Goal: Information Seeking & Learning: Check status

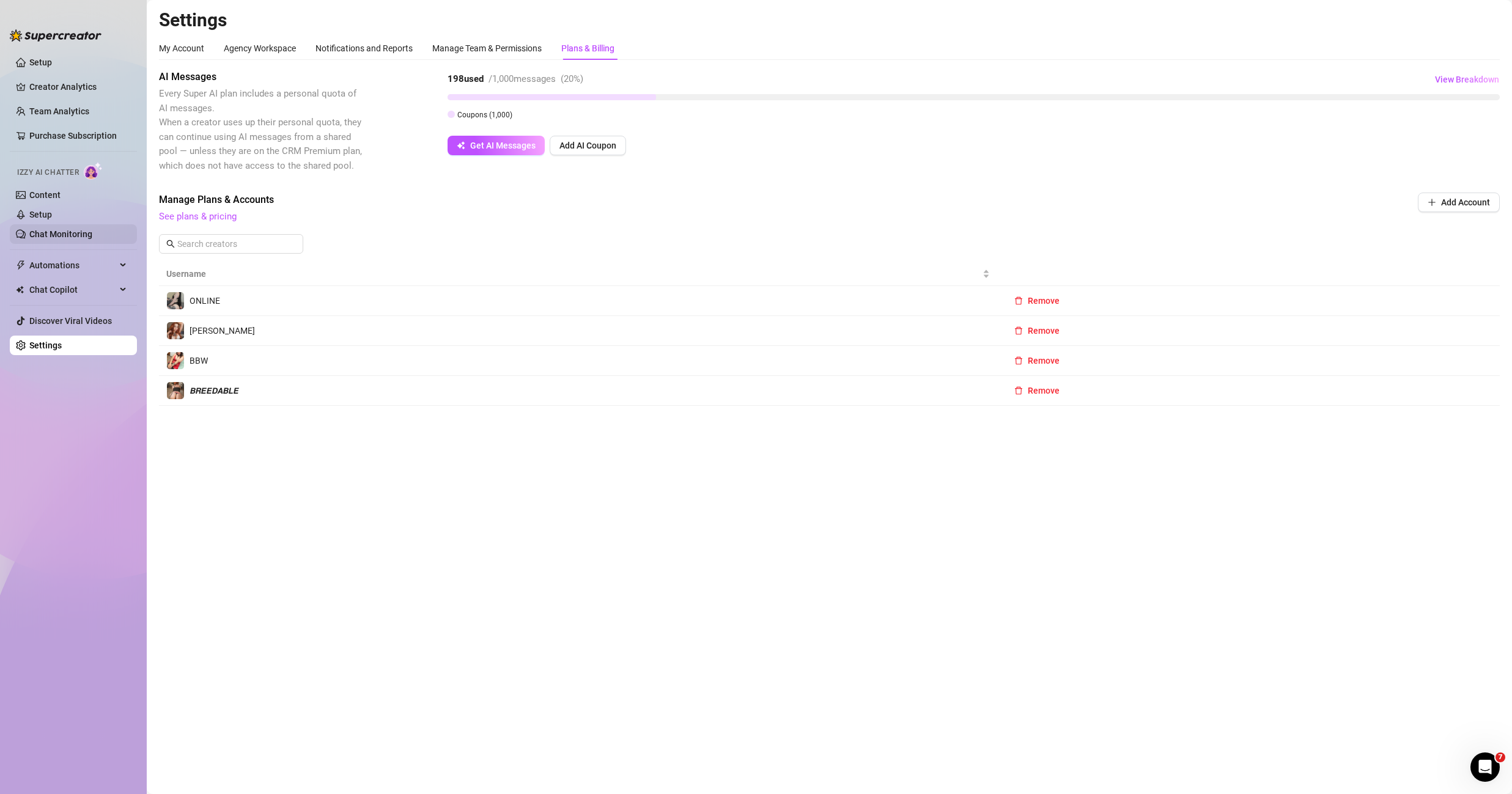
click at [84, 234] on link "Chat Monitoring" at bounding box center [60, 234] width 63 height 9
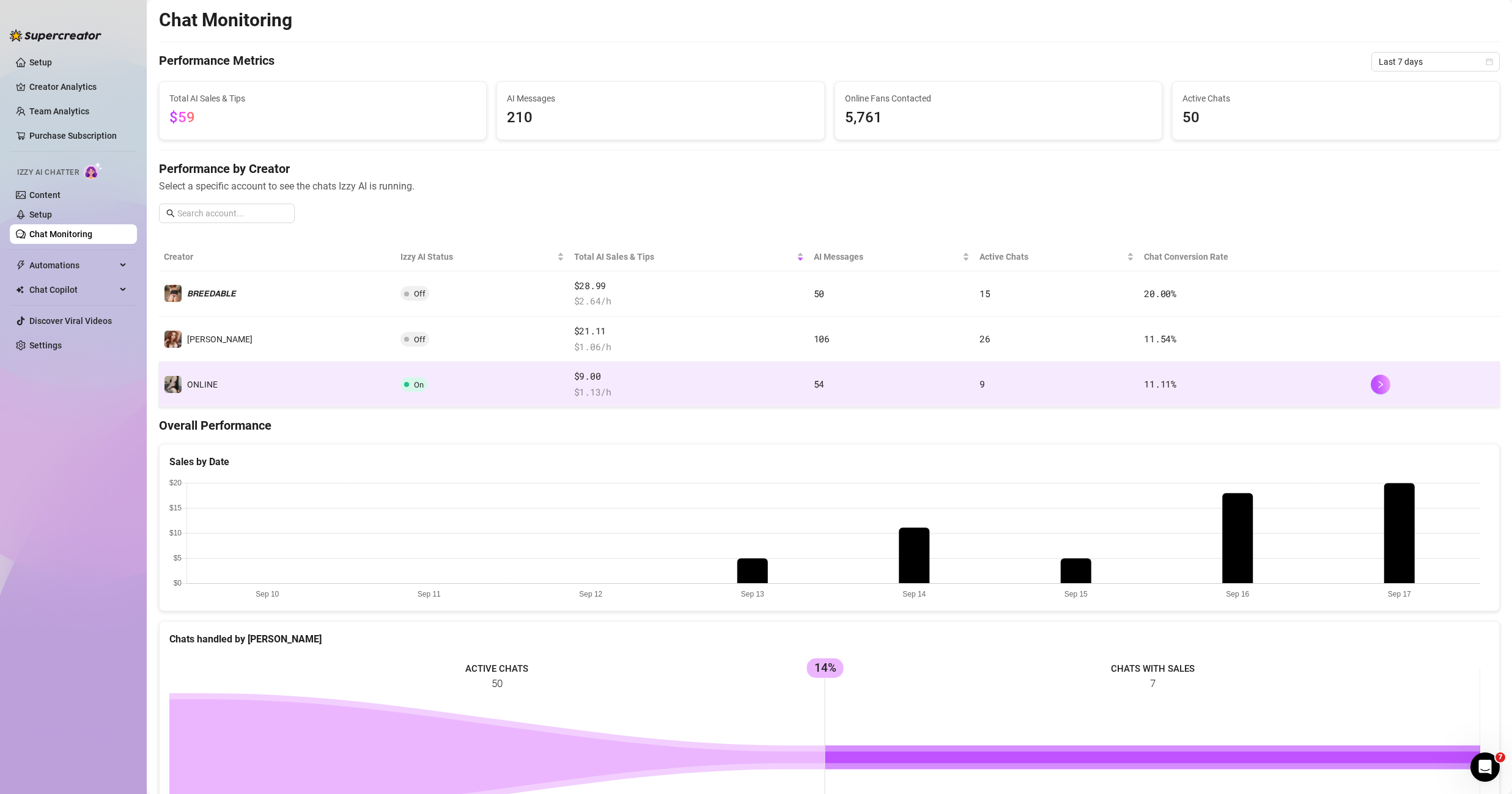
click at [255, 376] on td "ONLINE" at bounding box center [276, 384] width 236 height 45
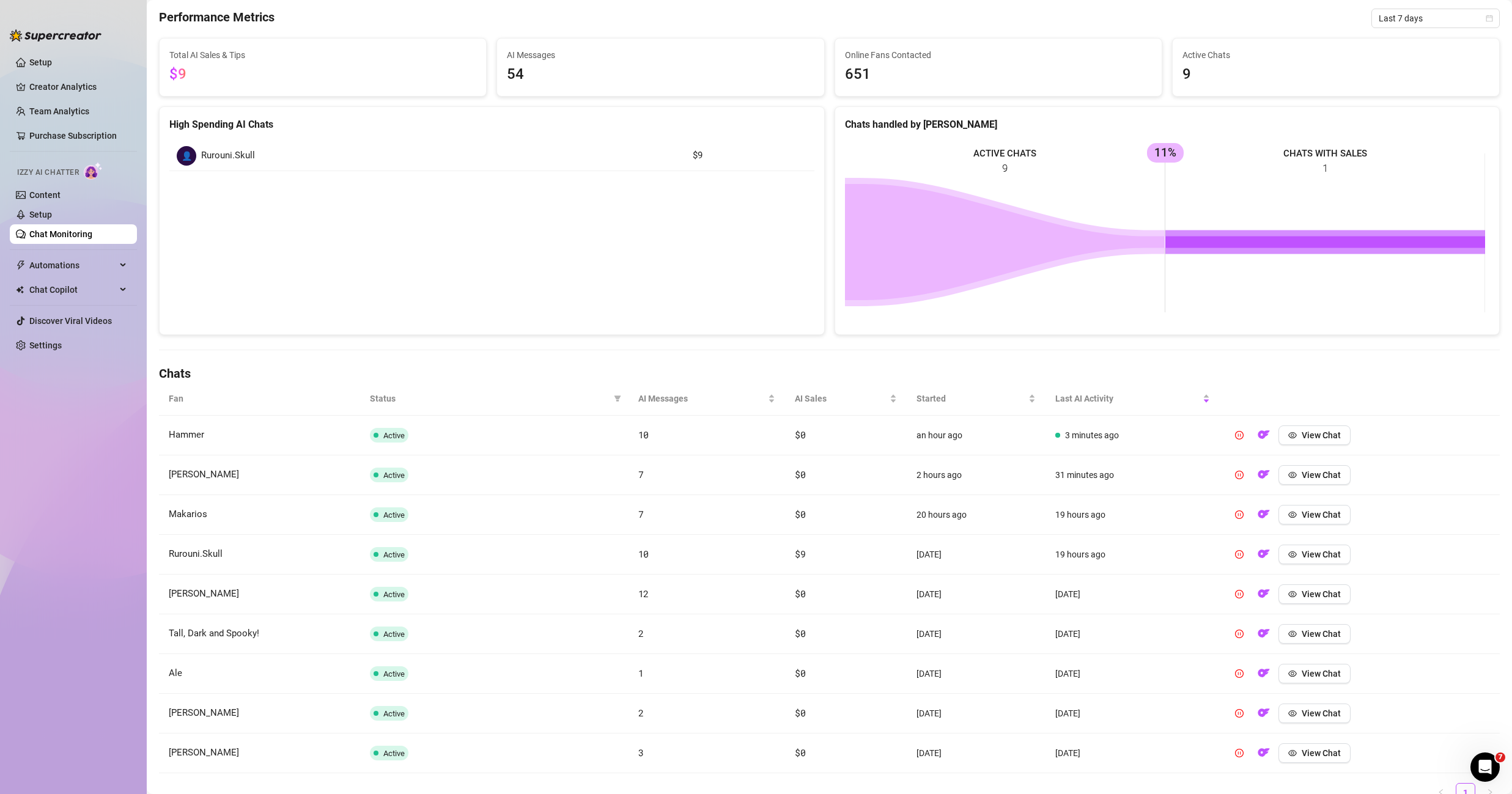
scroll to position [128, 0]
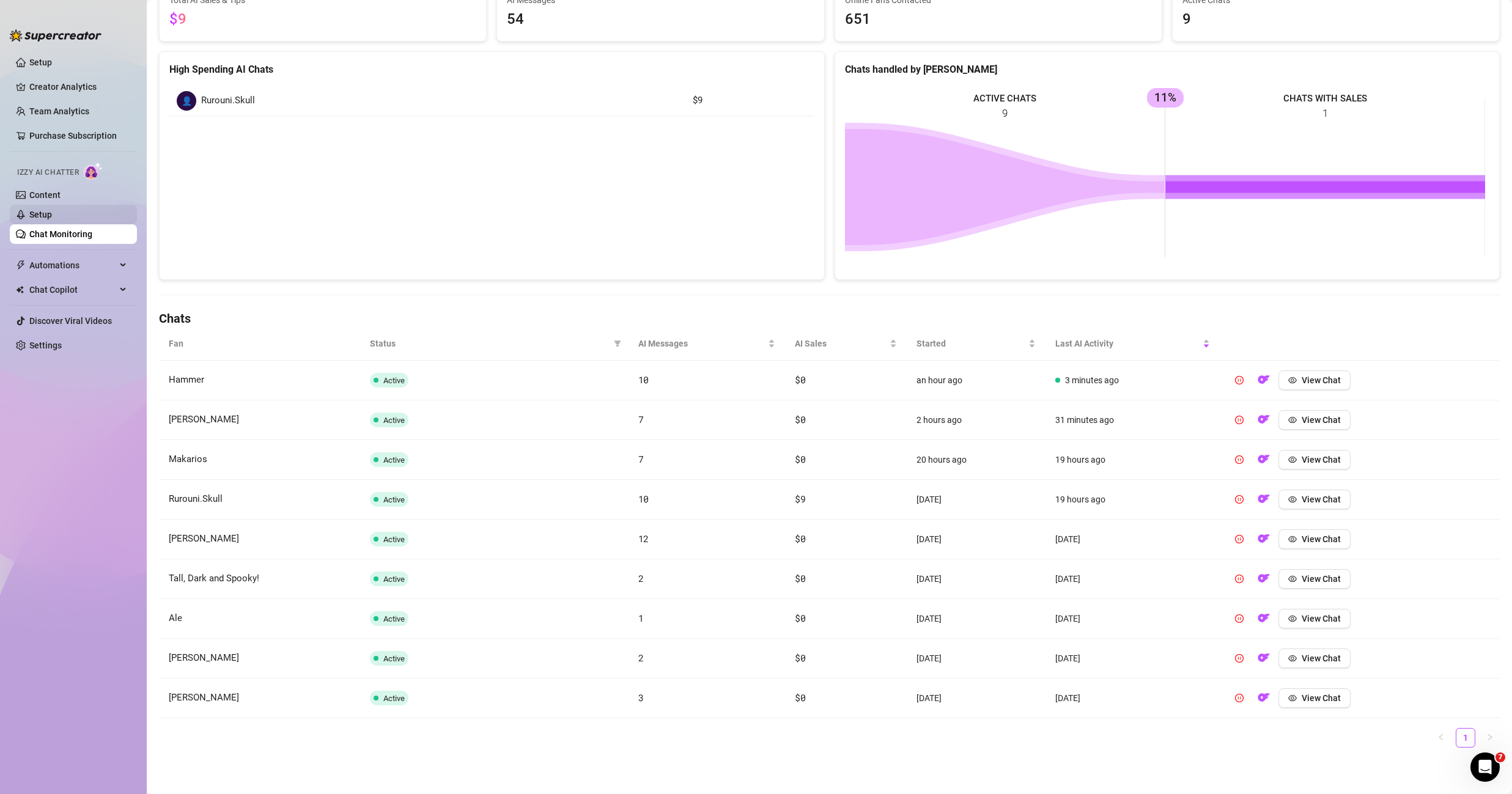
click at [52, 220] on link "Setup" at bounding box center [40, 214] width 22 height 9
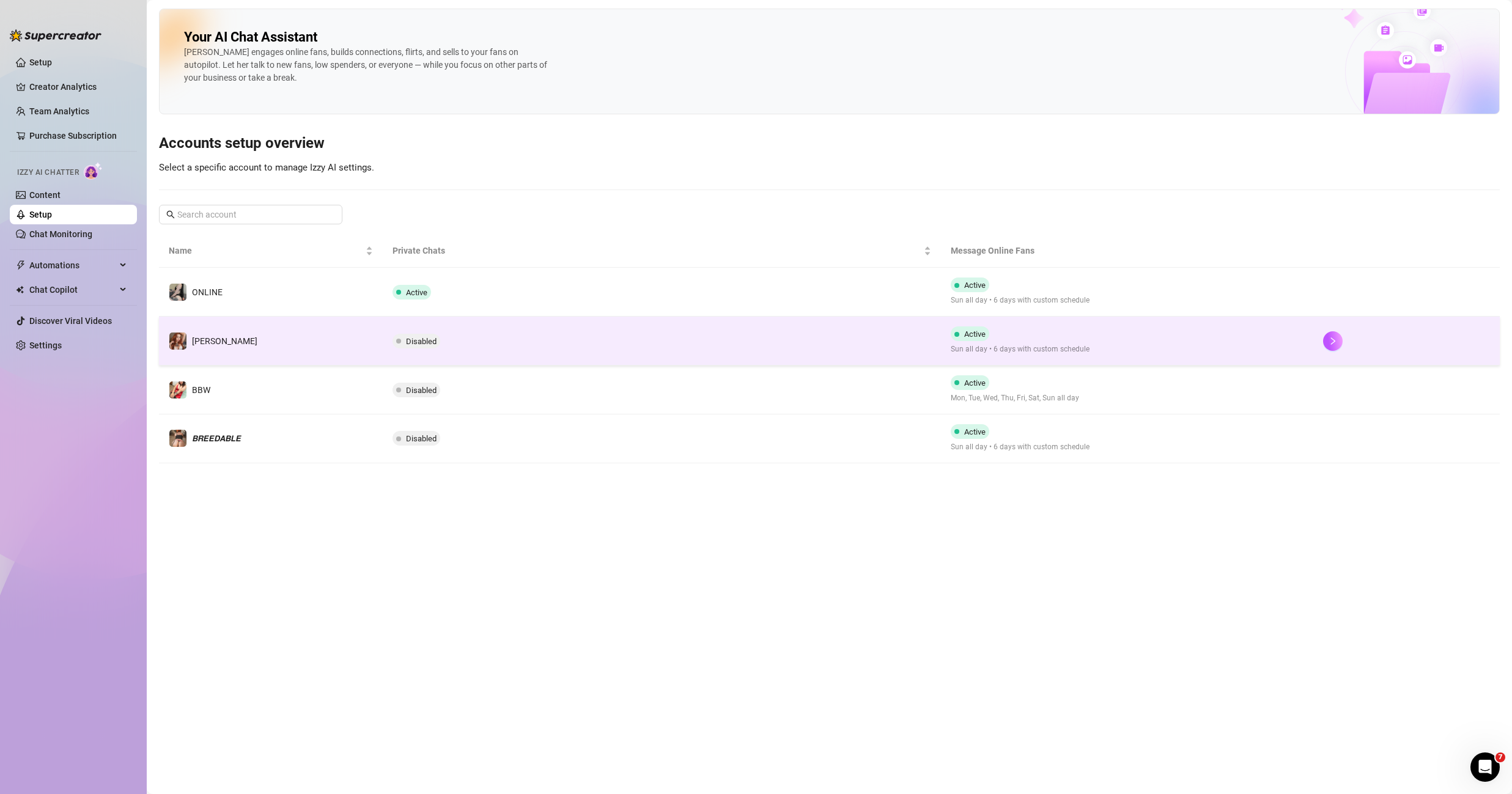
click at [273, 325] on td "[PERSON_NAME]" at bounding box center [271, 341] width 224 height 49
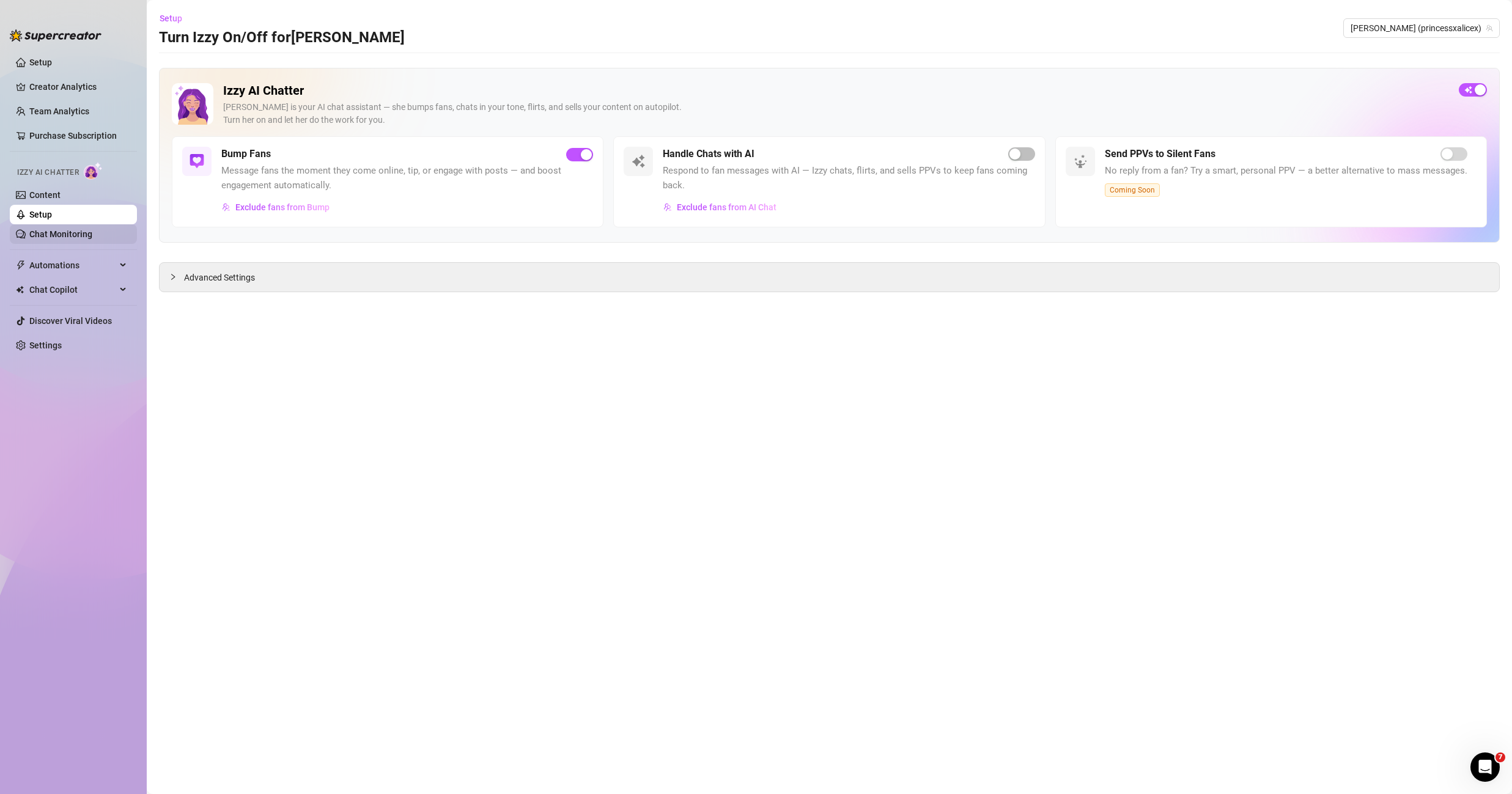
click at [87, 238] on link "Chat Monitoring" at bounding box center [60, 234] width 63 height 9
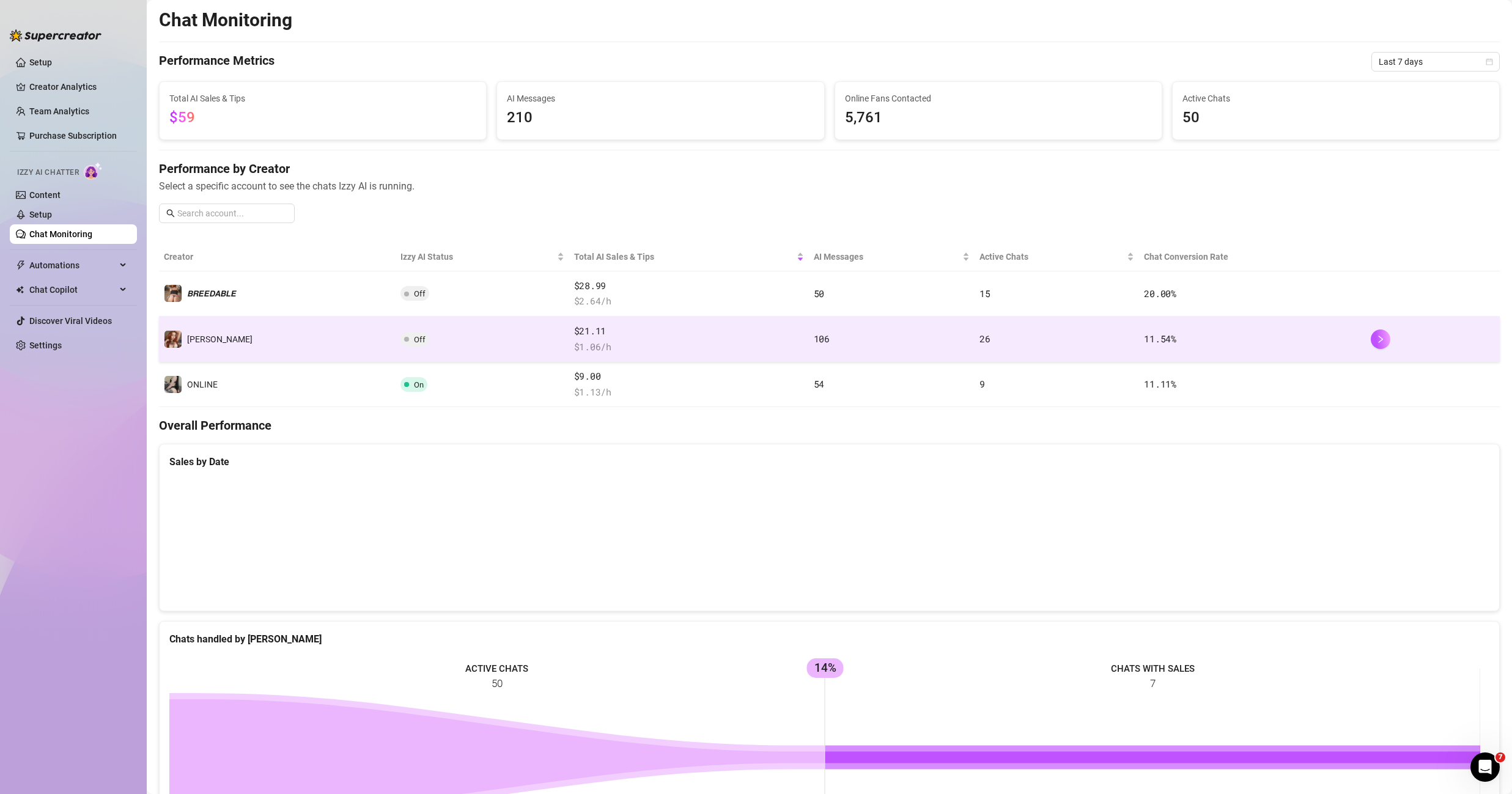
click at [258, 325] on td "[PERSON_NAME]" at bounding box center [276, 339] width 236 height 45
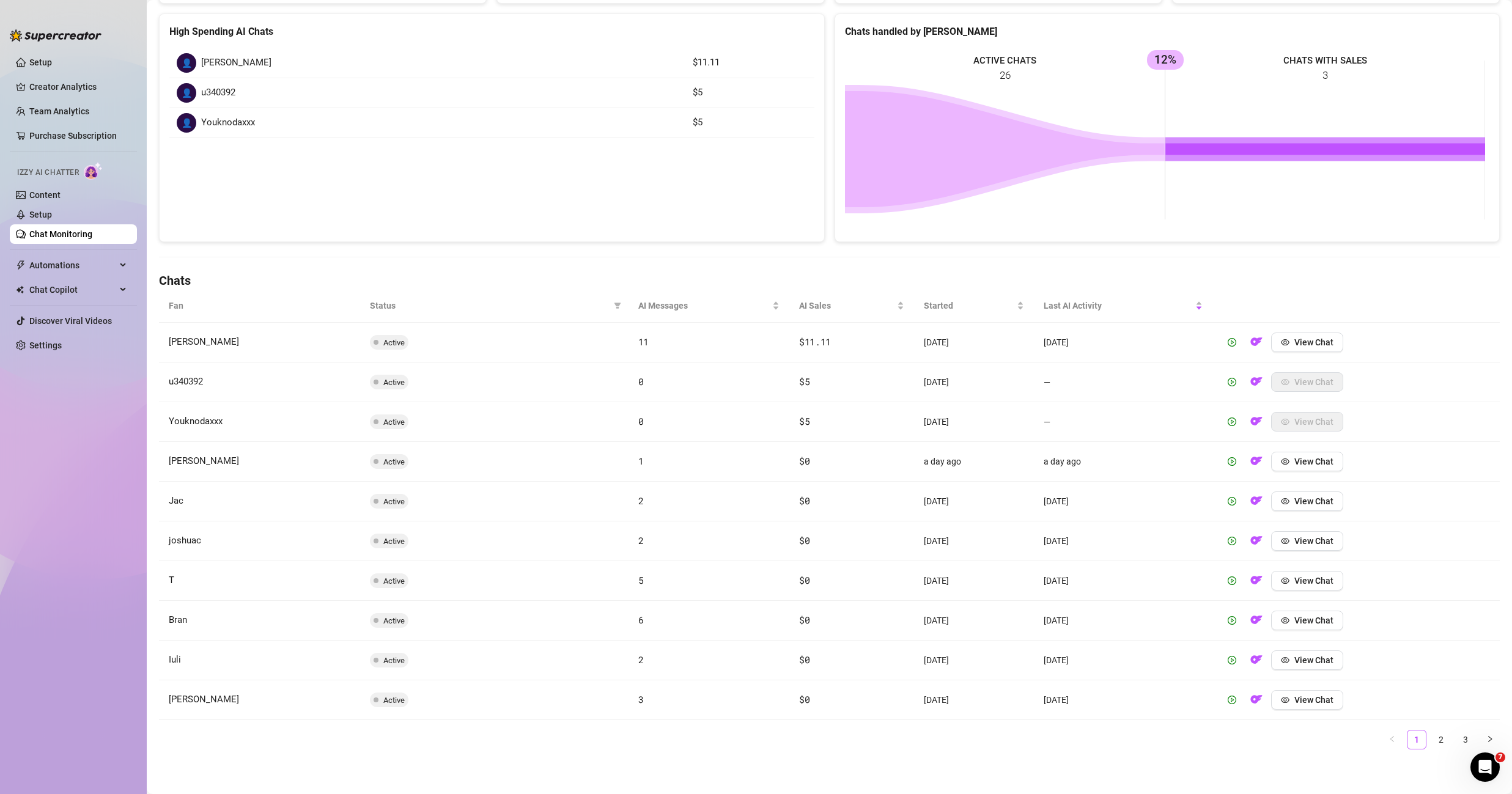
scroll to position [167, 0]
click at [1434, 735] on link "2" at bounding box center [1441, 738] width 19 height 19
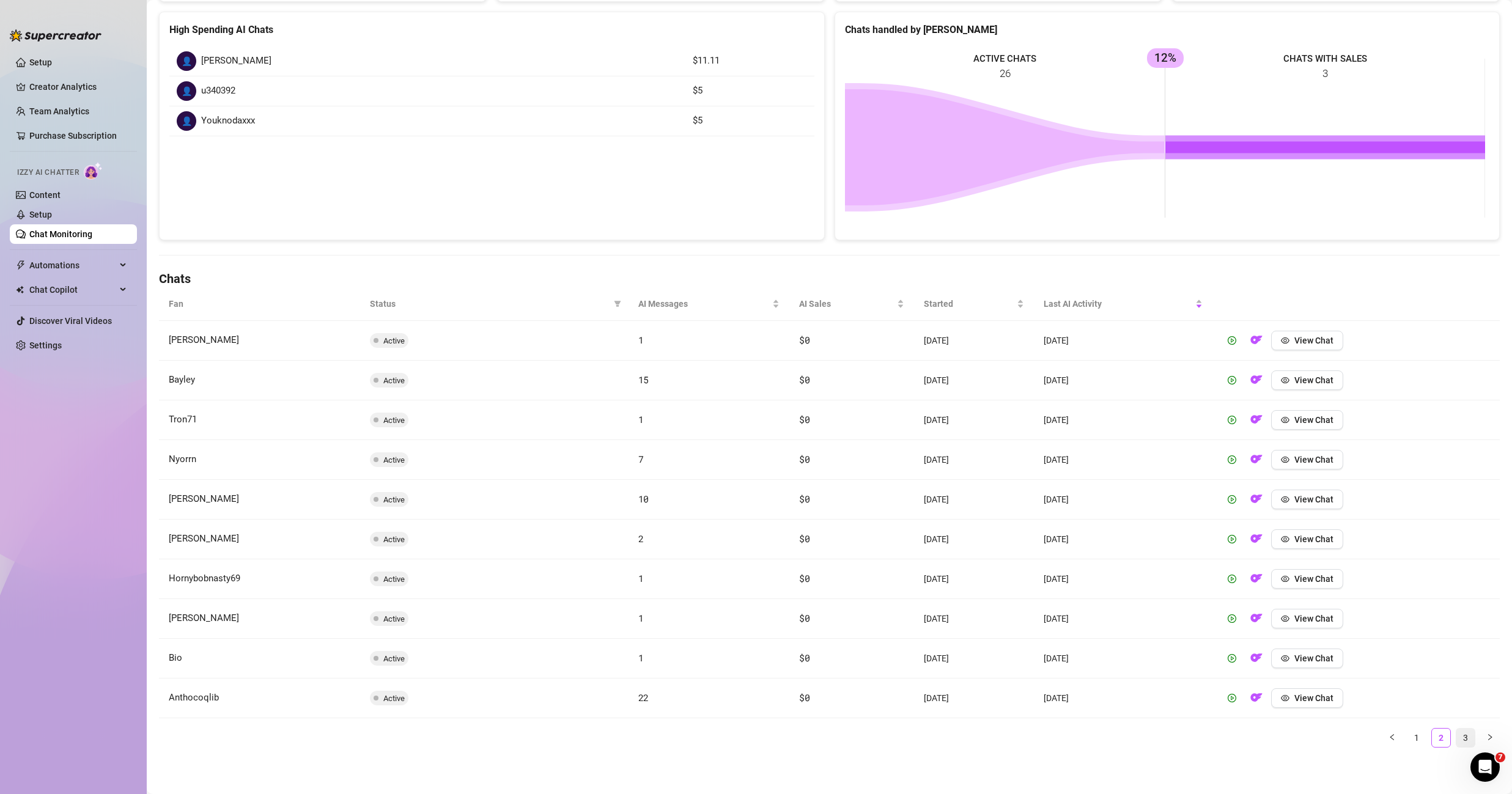
click at [1458, 742] on link "3" at bounding box center [1465, 738] width 19 height 19
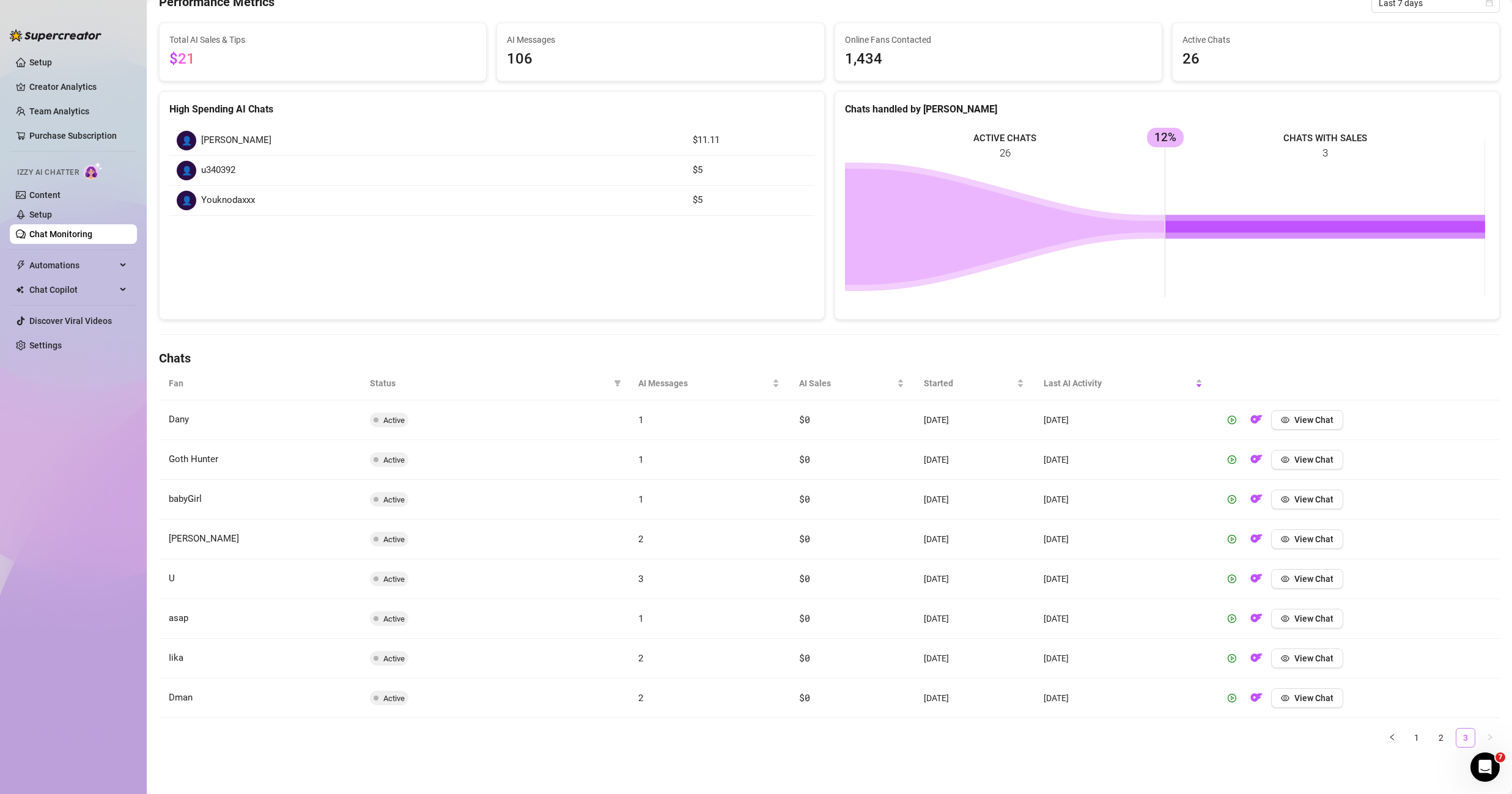
scroll to position [88, 0]
click at [1409, 739] on link "1" at bounding box center [1417, 738] width 19 height 19
drag, startPoint x: 171, startPoint y: 457, endPoint x: 209, endPoint y: 456, distance: 38.0
click at [209, 456] on td "u340392" at bounding box center [259, 460] width 201 height 40
copy span "u340392"
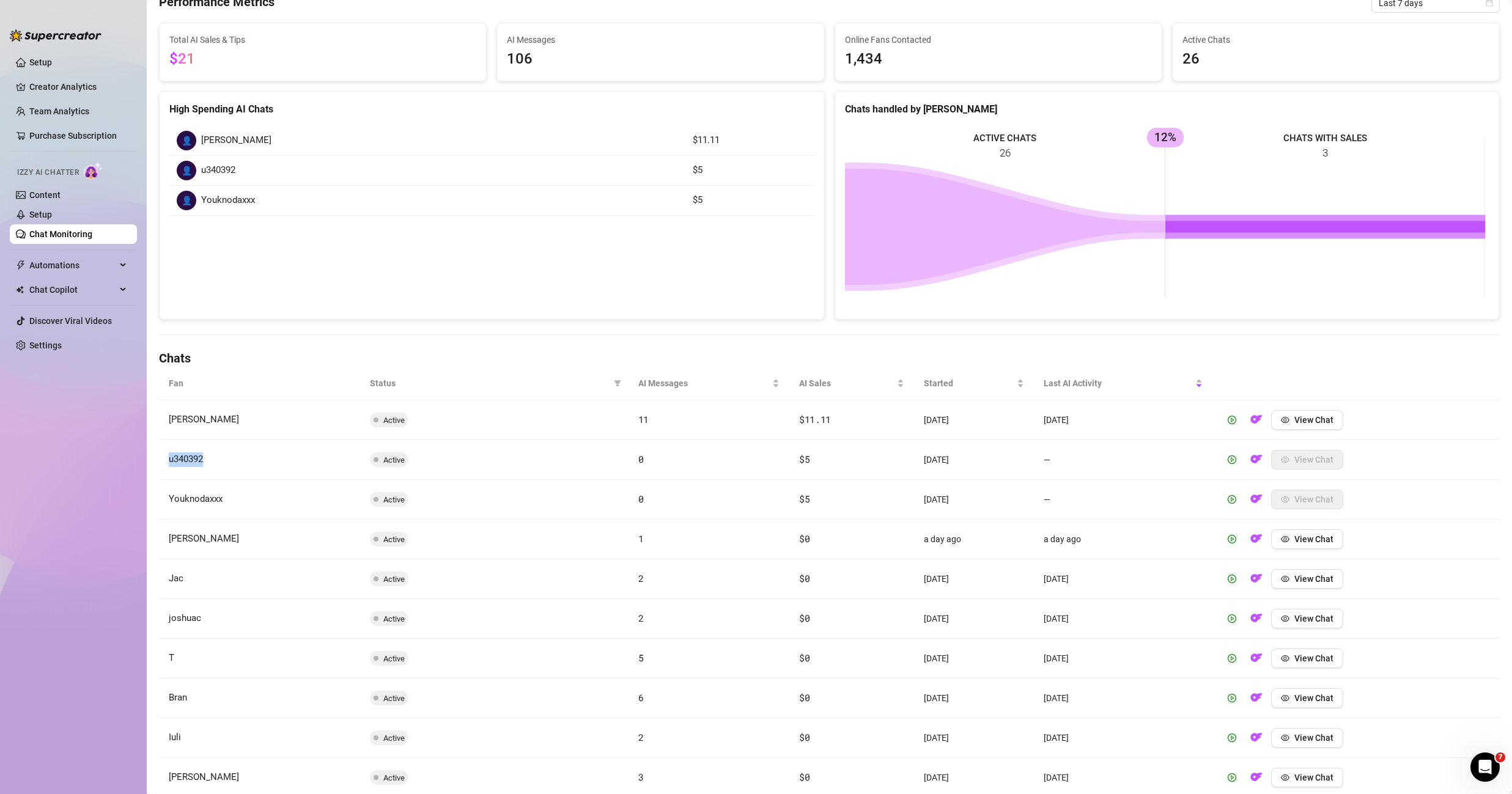
click at [90, 231] on link "Chat Monitoring" at bounding box center [60, 234] width 63 height 9
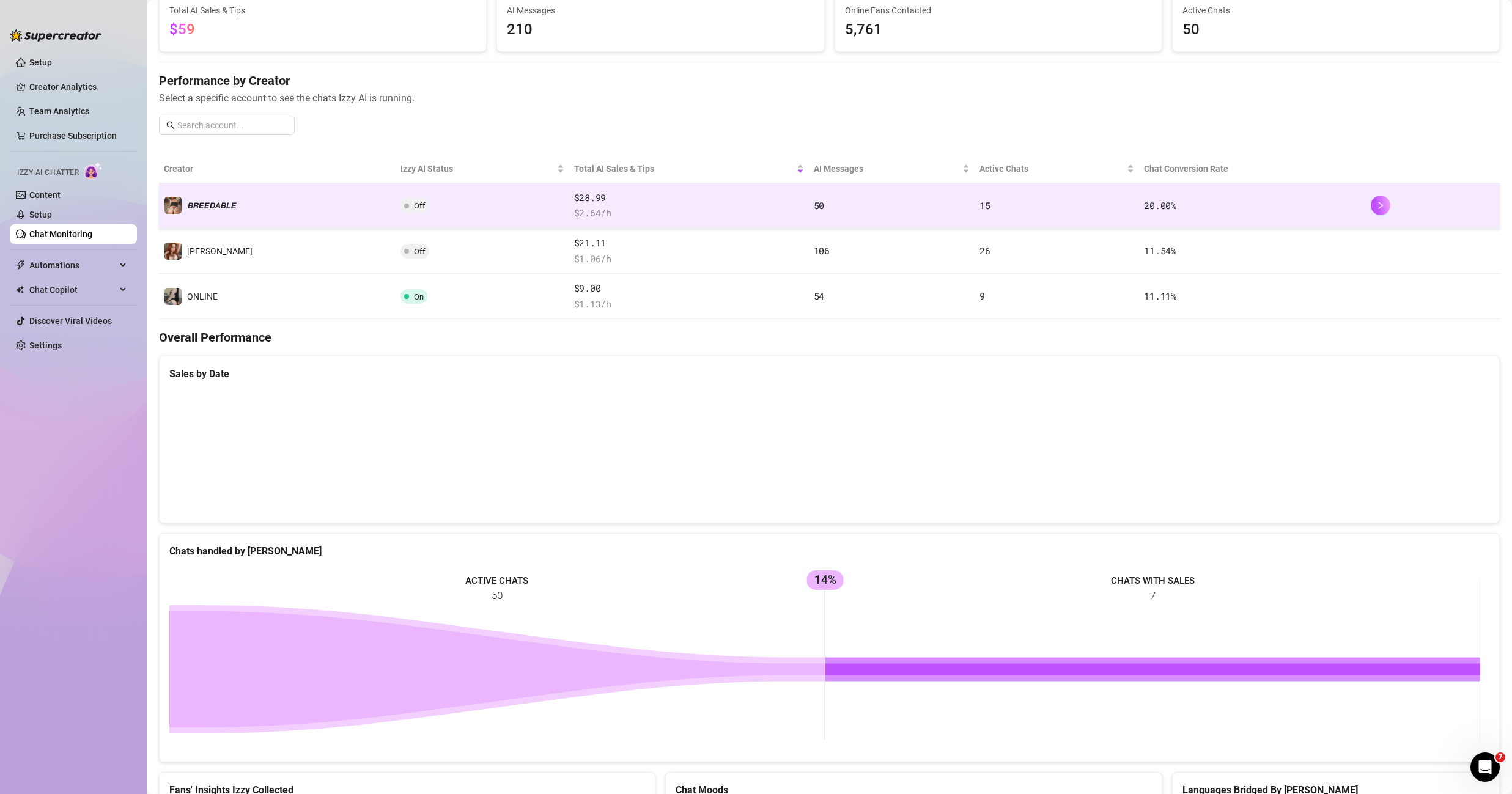
click at [233, 206] on td "𝘽𝙍𝙀𝙀𝘿𝘼𝘽𝙇𝙀" at bounding box center [276, 206] width 236 height 45
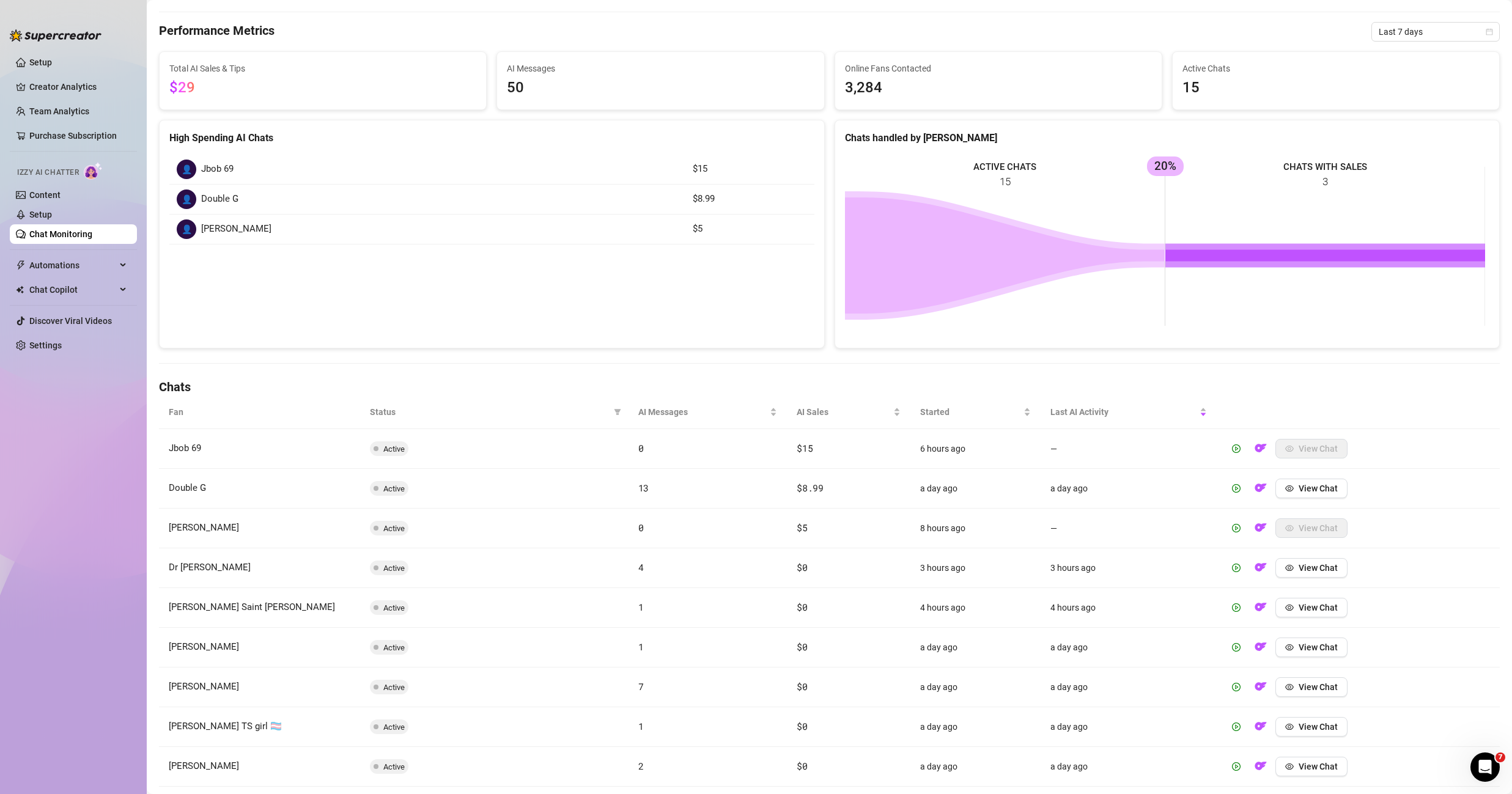
scroll to position [167, 0]
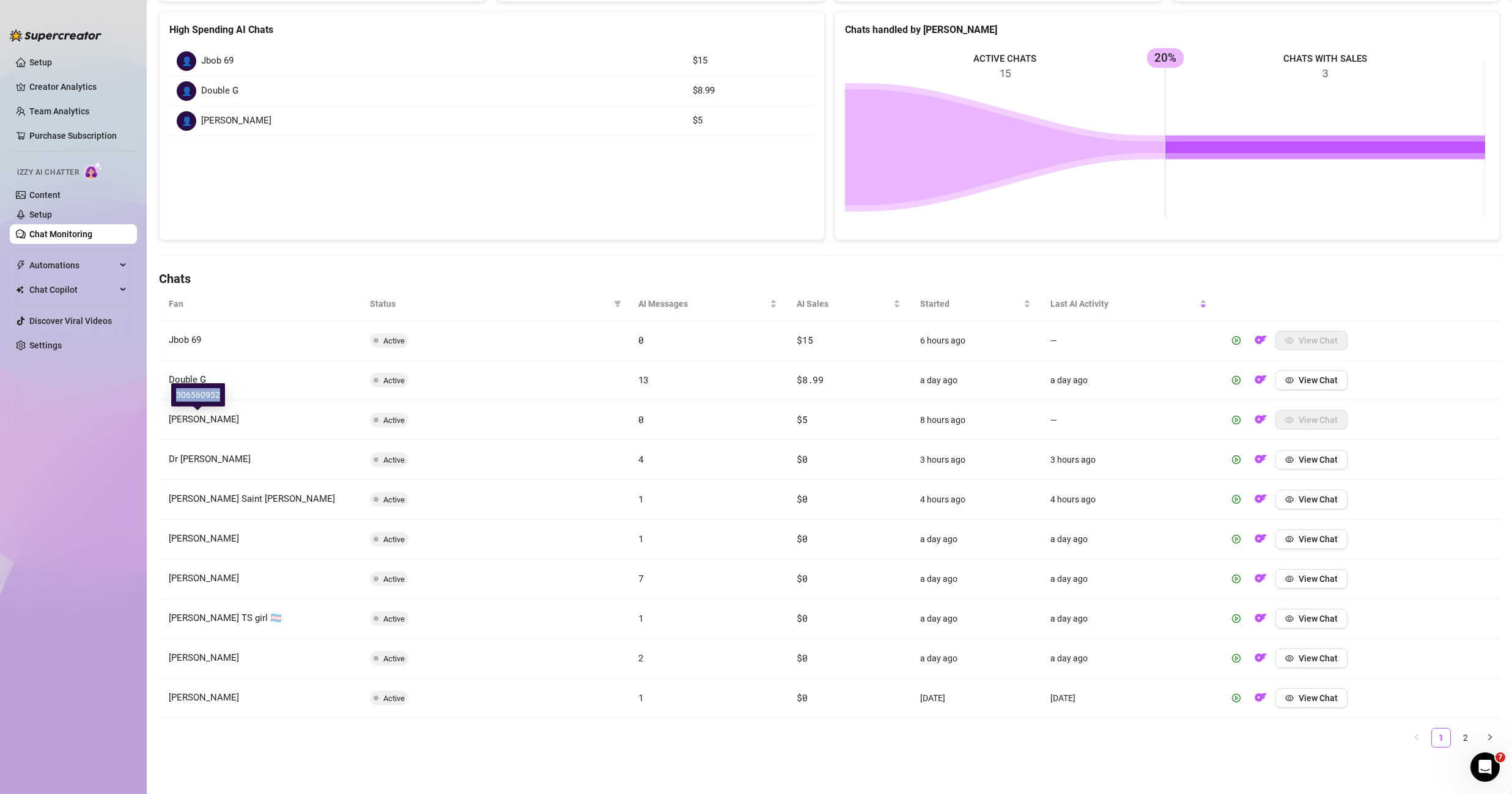
drag, startPoint x: 177, startPoint y: 397, endPoint x: 222, endPoint y: 398, distance: 45.0
click at [222, 398] on div "306560952" at bounding box center [198, 394] width 54 height 23
copy div "306560952"
